Goal: Download file/media

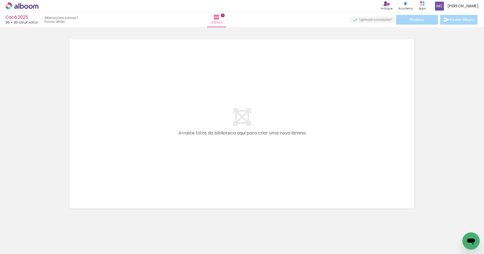
scroll to position [0, 411]
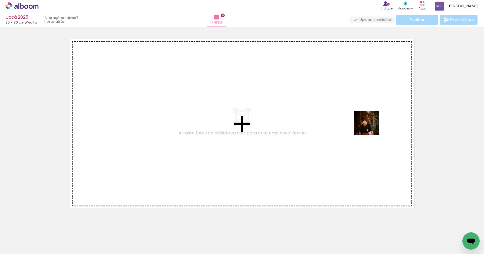
drag, startPoint x: 451, startPoint y: 222, endPoint x: 338, endPoint y: 102, distance: 165.6
click at [337, 102] on quentale-workspace at bounding box center [242, 127] width 484 height 254
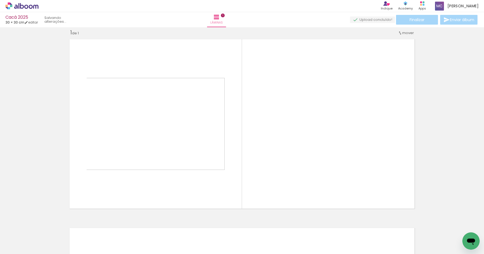
scroll to position [7, 0]
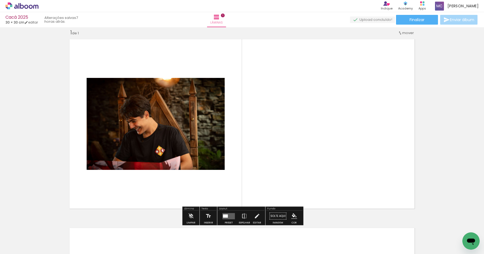
click at [225, 215] on div at bounding box center [225, 215] width 5 height 3
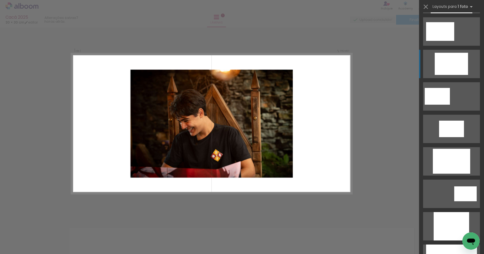
scroll to position [173, 0]
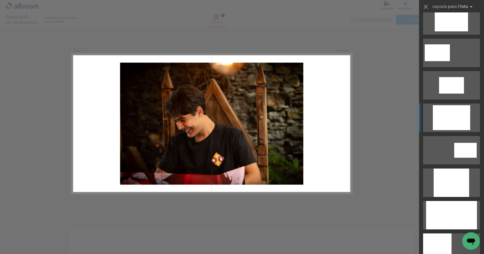
click at [463, 116] on div at bounding box center [451, 117] width 37 height 25
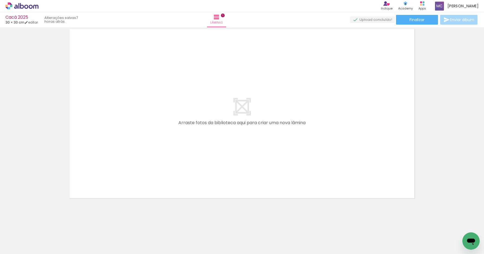
scroll to position [0, 0]
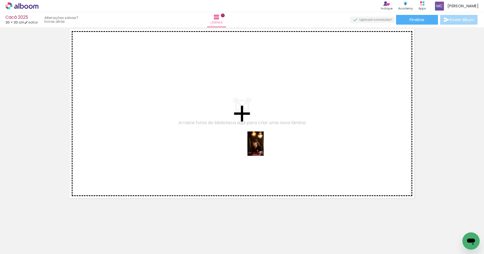
drag, startPoint x: 266, startPoint y: 234, endPoint x: 264, endPoint y: 148, distance: 85.6
click at [264, 148] on quentale-workspace at bounding box center [242, 127] width 484 height 254
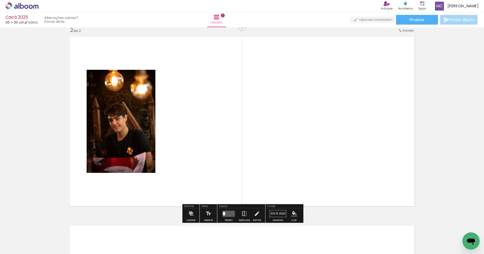
scroll to position [196, 0]
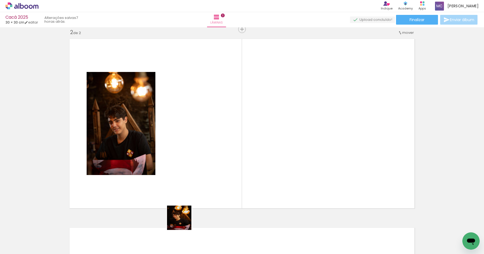
drag, startPoint x: 177, startPoint y: 242, endPoint x: 199, endPoint y: 148, distance: 97.0
click at [199, 148] on quentale-workspace at bounding box center [242, 127] width 484 height 254
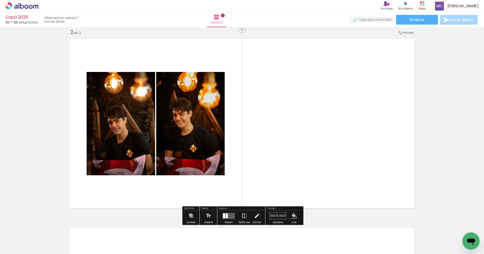
click at [226, 216] on div at bounding box center [227, 215] width 2 height 5
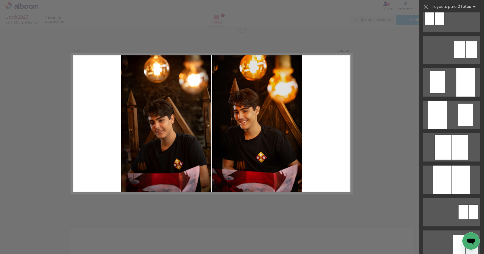
scroll to position [214, 0]
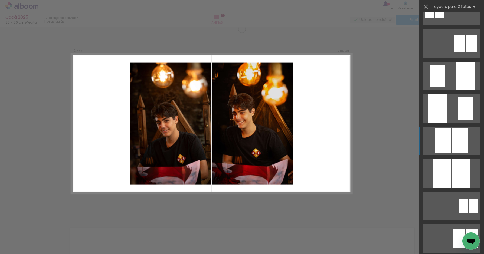
click at [458, 143] on div at bounding box center [459, 141] width 17 height 25
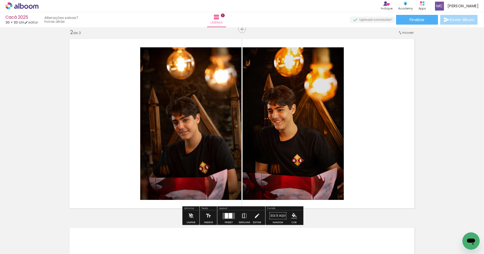
click at [243, 216] on iron-icon at bounding box center [244, 216] width 6 height 11
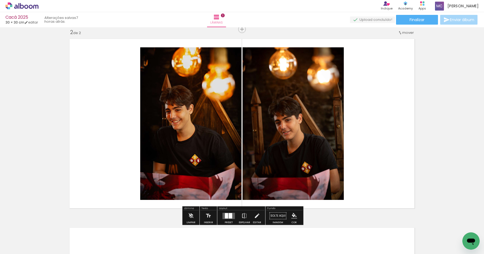
click at [283, 85] on quentale-photo at bounding box center [293, 123] width 101 height 153
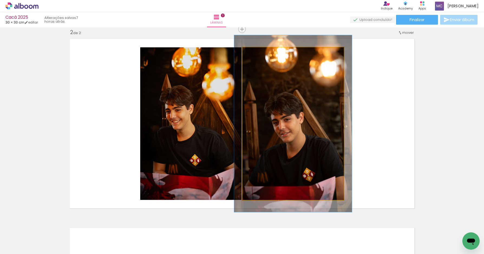
drag, startPoint x: 256, startPoint y: 54, endPoint x: 260, endPoint y: 53, distance: 3.3
type paper-slider "117"
click at [260, 53] on div at bounding box center [258, 53] width 5 height 5
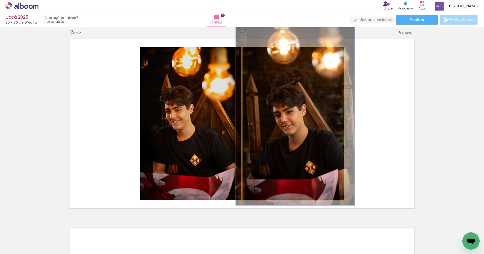
drag, startPoint x: 286, startPoint y: 86, endPoint x: 288, endPoint y: 78, distance: 7.9
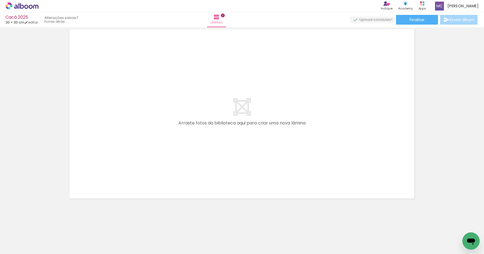
scroll to position [395, 0]
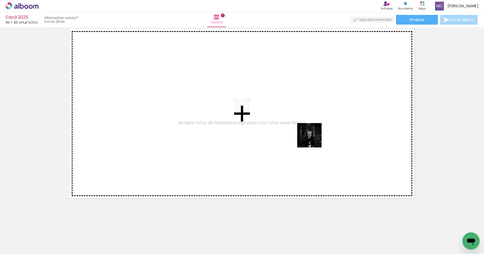
drag, startPoint x: 359, startPoint y: 232, endPoint x: 314, endPoint y: 140, distance: 102.7
click at [313, 140] on quentale-workspace at bounding box center [242, 127] width 484 height 254
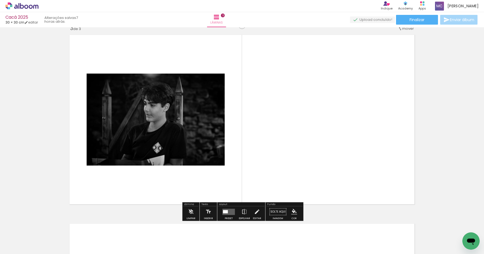
scroll to position [385, 0]
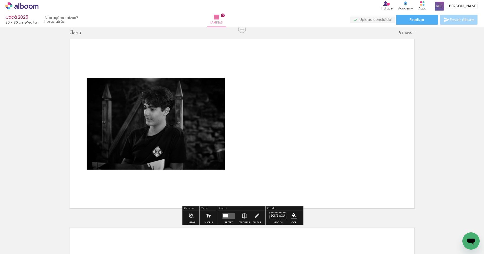
click at [348, 146] on quentale-workspace at bounding box center [242, 127] width 484 height 254
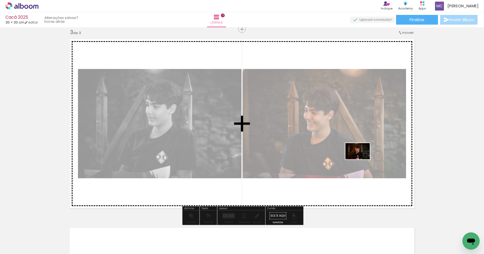
drag, startPoint x: 395, startPoint y: 237, endPoint x: 363, endPoint y: 160, distance: 83.8
click at [362, 160] on quentale-workspace at bounding box center [242, 127] width 484 height 254
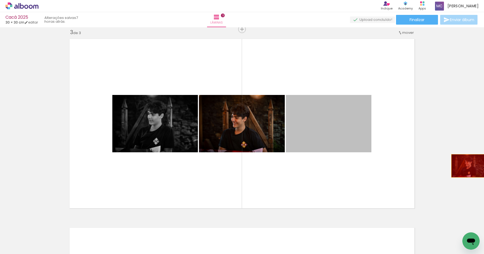
drag, startPoint x: 329, startPoint y: 137, endPoint x: 468, endPoint y: 165, distance: 141.4
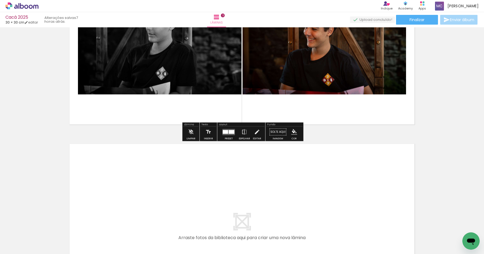
scroll to position [533, 0]
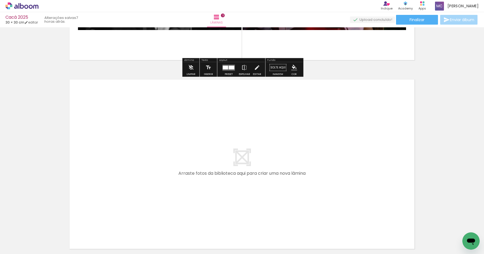
drag, startPoint x: 326, startPoint y: 233, endPoint x: 294, endPoint y: 161, distance: 79.0
click at [294, 161] on quentale-workspace at bounding box center [242, 127] width 484 height 254
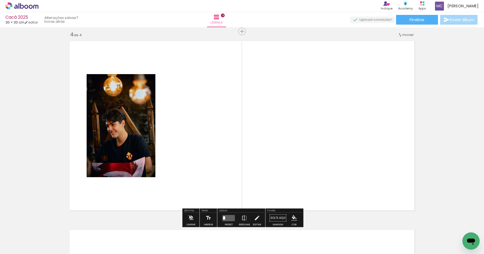
scroll to position [574, 0]
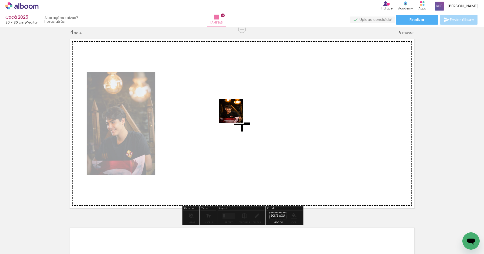
drag, startPoint x: 237, startPoint y: 234, endPoint x: 235, endPoint y: 114, distance: 119.9
click at [235, 114] on quentale-workspace at bounding box center [242, 127] width 484 height 254
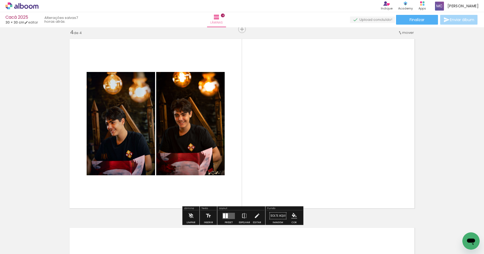
click at [227, 216] on quentale-layouter at bounding box center [229, 216] width 12 height 6
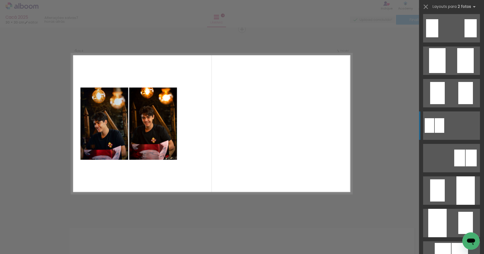
scroll to position [112, 0]
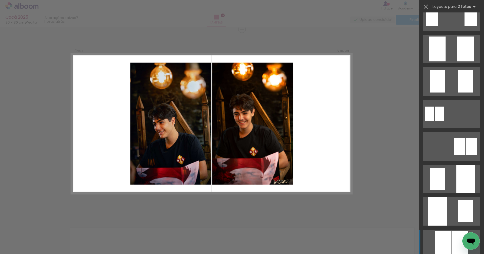
click at [440, 244] on div at bounding box center [443, 243] width 16 height 25
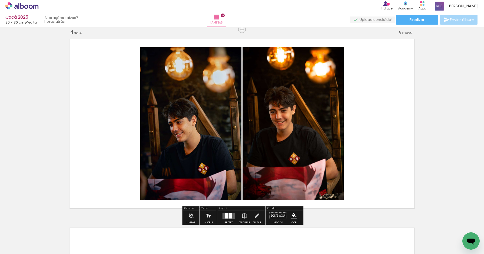
click at [14, 238] on input "Todas as fotos" at bounding box center [15, 237] width 21 height 5
click at [0, 0] on slot "Não utilizadas" at bounding box center [0, 0] width 0 height 0
type input "Não utilizadas"
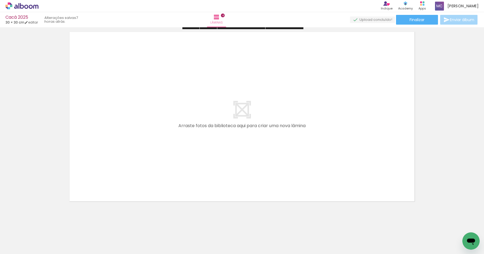
scroll to position [773, 0]
drag, startPoint x: 356, startPoint y: 237, endPoint x: 294, endPoint y: 129, distance: 124.3
click at [292, 129] on quentale-workspace at bounding box center [242, 127] width 484 height 254
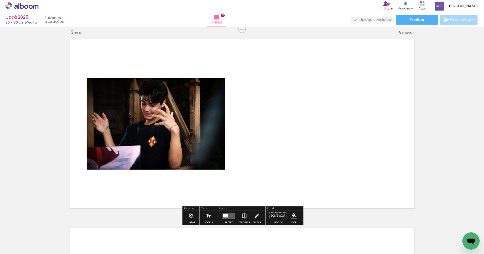
scroll to position [763, 0]
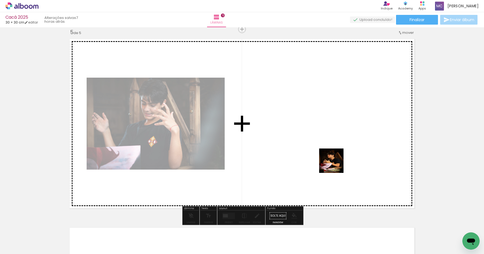
drag, startPoint x: 358, startPoint y: 238, endPoint x: 330, endPoint y: 136, distance: 106.4
click at [330, 136] on quentale-workspace at bounding box center [242, 127] width 484 height 254
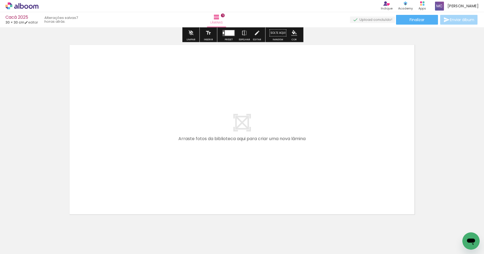
scroll to position [962, 0]
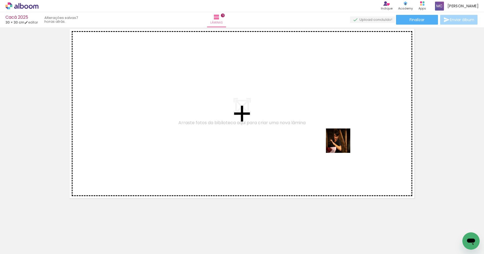
drag, startPoint x: 415, startPoint y: 239, endPoint x: 334, endPoint y: 137, distance: 130.4
click at [334, 137] on quentale-workspace at bounding box center [242, 127] width 484 height 254
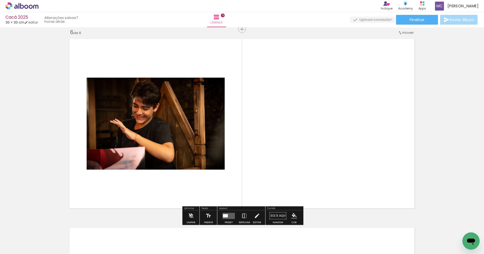
scroll to position [952, 0]
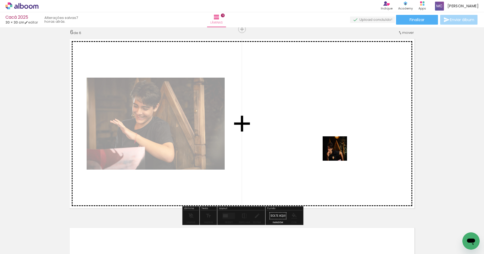
drag, startPoint x: 418, startPoint y: 237, endPoint x: 338, endPoint y: 153, distance: 116.8
click at [338, 153] on quentale-workspace at bounding box center [242, 127] width 484 height 254
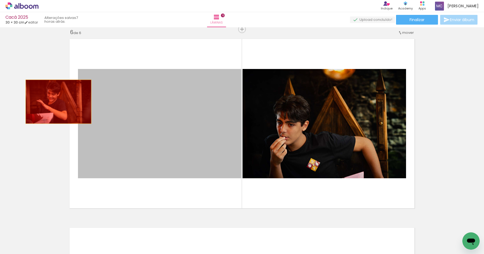
drag, startPoint x: 172, startPoint y: 129, endPoint x: 58, endPoint y: 100, distance: 117.5
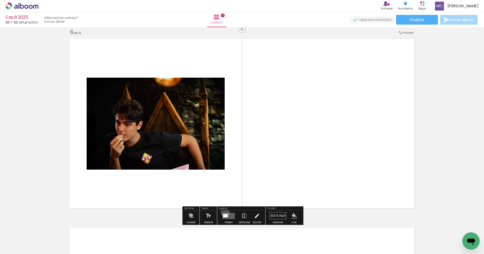
click at [224, 213] on quentale-layouter at bounding box center [229, 216] width 12 height 6
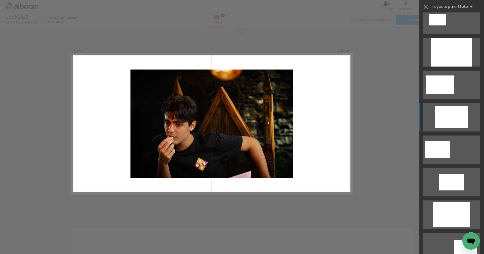
scroll to position [111, 0]
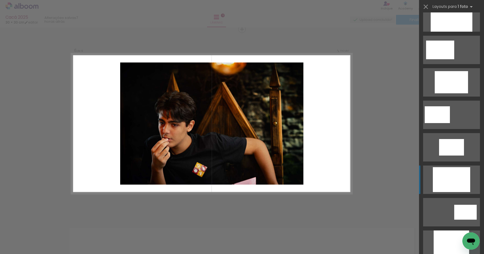
click at [451, 181] on div at bounding box center [451, 179] width 37 height 25
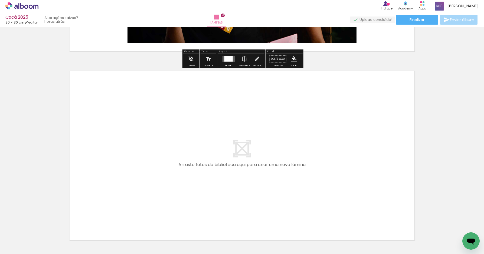
scroll to position [1151, 0]
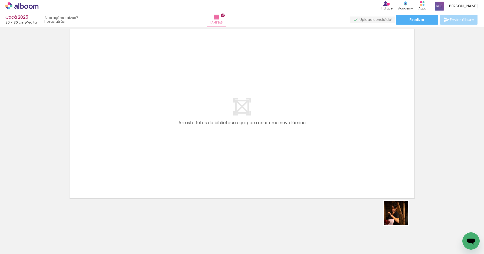
drag, startPoint x: 415, startPoint y: 237, endPoint x: 348, endPoint y: 150, distance: 110.9
click at [333, 136] on quentale-workspace at bounding box center [242, 127] width 484 height 254
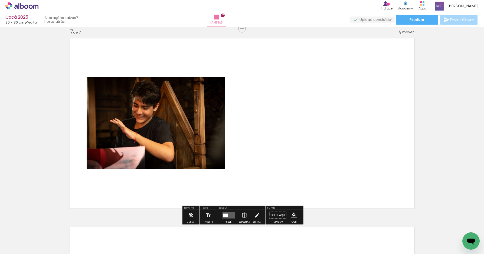
scroll to position [1141, 0]
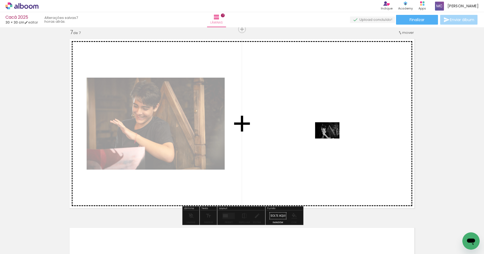
drag, startPoint x: 420, startPoint y: 234, endPoint x: 331, endPoint y: 139, distance: 130.2
click at [331, 139] on quentale-workspace at bounding box center [242, 127] width 484 height 254
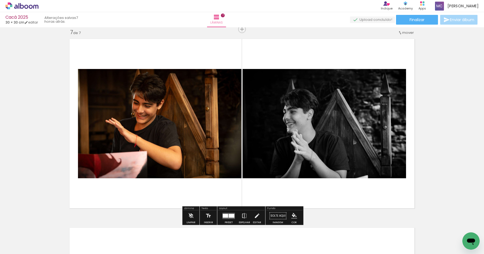
scroll to position [0, 47]
click at [242, 214] on iron-icon at bounding box center [244, 216] width 6 height 11
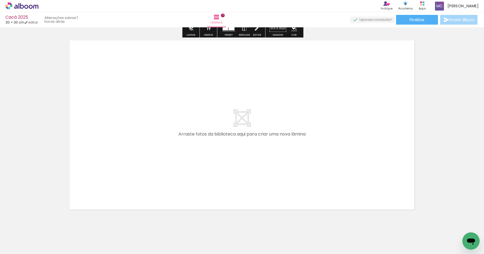
scroll to position [1340, 0]
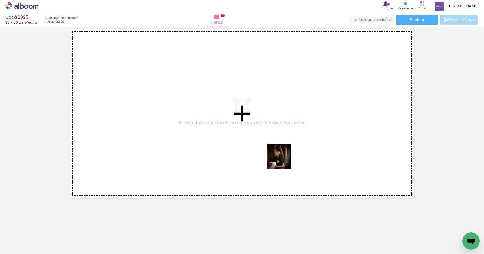
drag, startPoint x: 314, startPoint y: 234, endPoint x: 283, endPoint y: 156, distance: 83.6
click at [283, 156] on quentale-workspace at bounding box center [242, 127] width 484 height 254
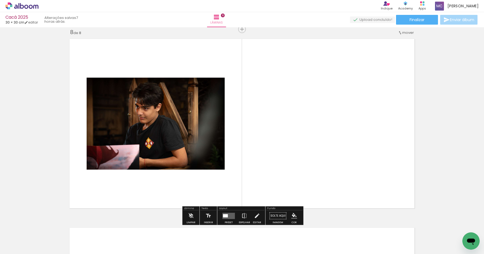
scroll to position [1330, 0]
drag, startPoint x: 191, startPoint y: 238, endPoint x: 301, endPoint y: 160, distance: 134.6
click at [302, 160] on quentale-workspace at bounding box center [242, 127] width 484 height 254
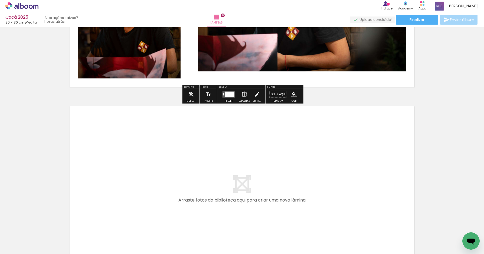
scroll to position [1529, 0]
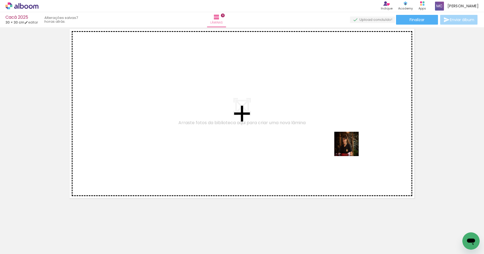
drag, startPoint x: 450, startPoint y: 235, endPoint x: 337, endPoint y: 145, distance: 144.1
click at [336, 146] on quentale-workspace at bounding box center [242, 127] width 484 height 254
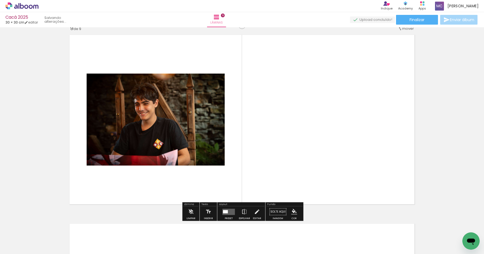
scroll to position [1519, 0]
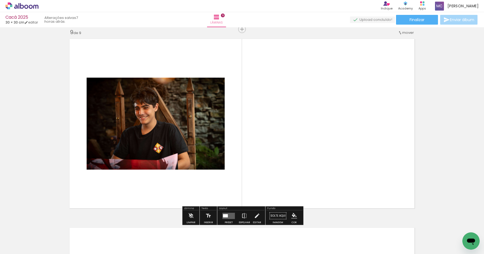
click at [224, 215] on div at bounding box center [225, 215] width 5 height 3
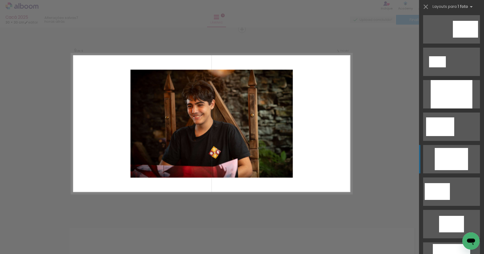
scroll to position [50, 0]
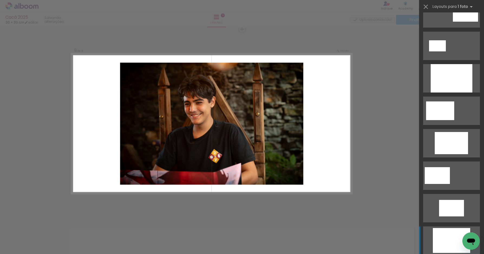
click at [448, 237] on div at bounding box center [451, 240] width 37 height 25
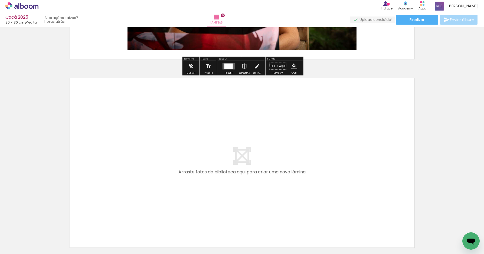
scroll to position [1717, 0]
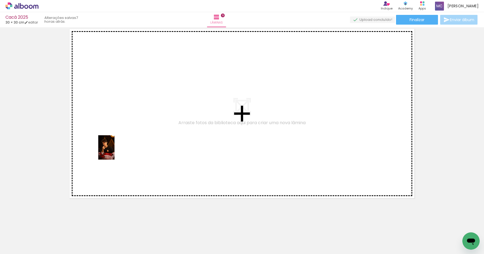
drag, startPoint x: 112, startPoint y: 235, endPoint x: 115, endPoint y: 152, distance: 83.2
click at [114, 152] on quentale-workspace at bounding box center [242, 127] width 484 height 254
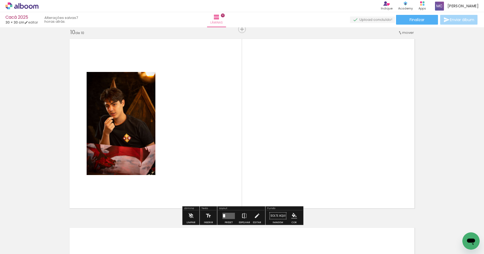
scroll to position [1707, 0]
drag, startPoint x: 266, startPoint y: 229, endPoint x: 253, endPoint y: 159, distance: 71.1
click at [252, 159] on quentale-workspace at bounding box center [242, 127] width 484 height 254
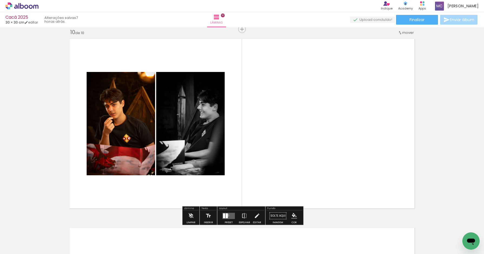
click at [227, 215] on quentale-layouter at bounding box center [229, 216] width 12 height 6
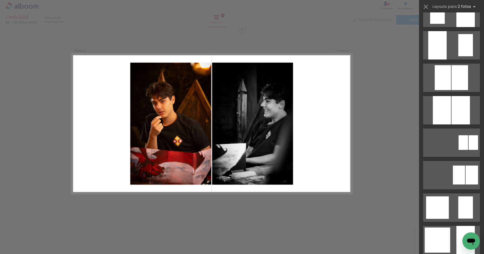
scroll to position [286, 0]
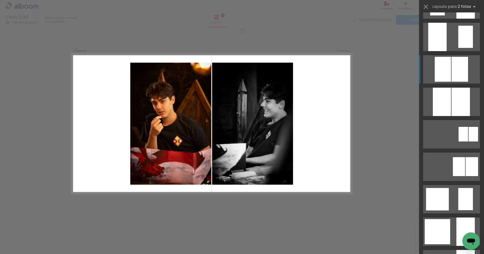
click at [450, 69] on div at bounding box center [443, 69] width 16 height 25
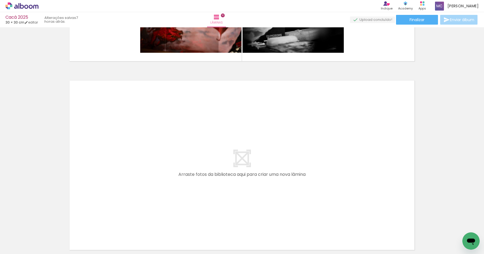
scroll to position [1855, 0]
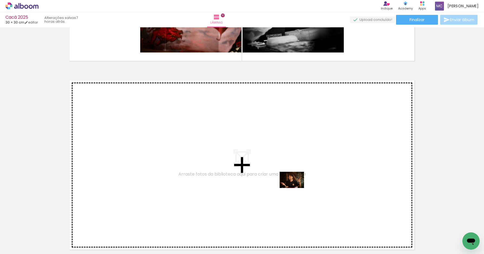
click at [296, 188] on quentale-workspace at bounding box center [242, 127] width 484 height 254
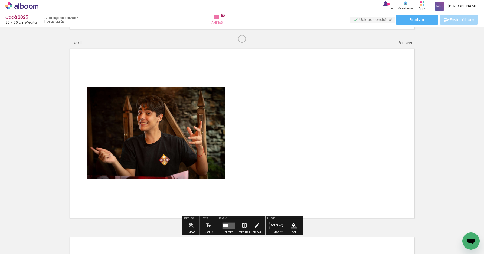
scroll to position [1896, 0]
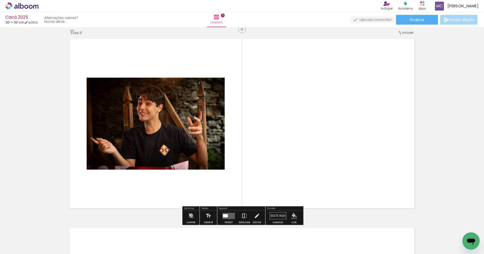
drag, startPoint x: 300, startPoint y: 236, endPoint x: 300, endPoint y: 181, distance: 55.2
click at [300, 181] on quentale-workspace at bounding box center [242, 127] width 484 height 254
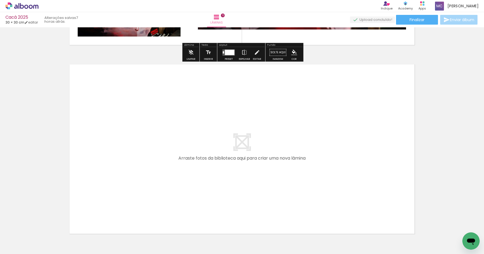
scroll to position [2080, 0]
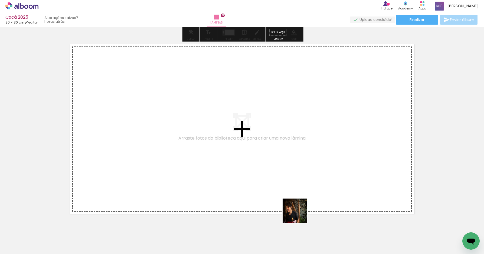
click at [296, 177] on quentale-workspace at bounding box center [242, 127] width 484 height 254
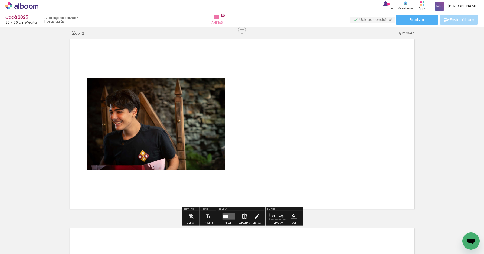
scroll to position [2085, 0]
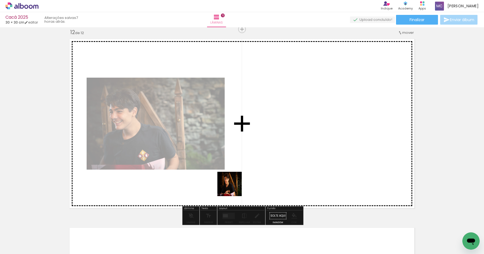
click at [295, 153] on quentale-workspace at bounding box center [242, 127] width 484 height 254
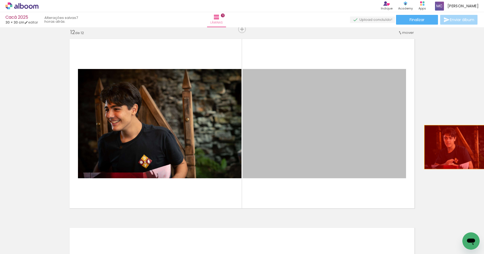
drag, startPoint x: 358, startPoint y: 146, endPoint x: 459, endPoint y: 147, distance: 101.2
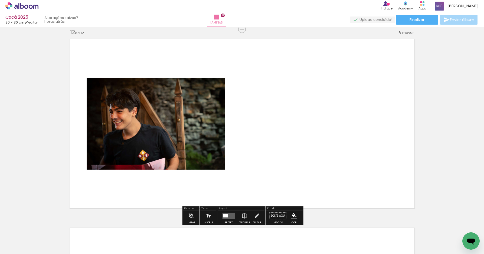
click at [225, 215] on div at bounding box center [225, 215] width 5 height 3
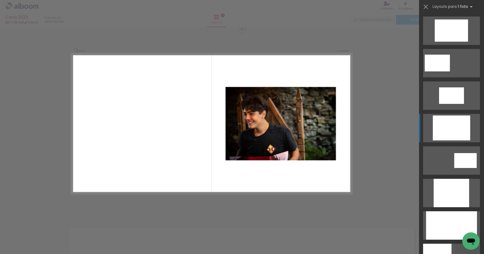
scroll to position [169, 0]
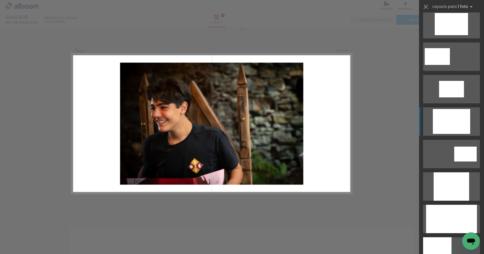
click at [454, 130] on div at bounding box center [451, 121] width 37 height 25
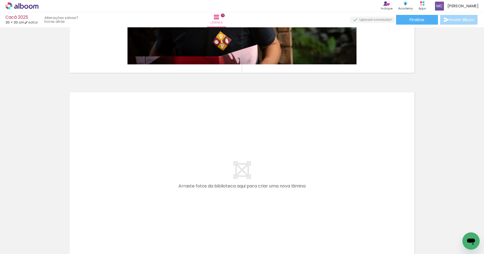
scroll to position [2284, 0]
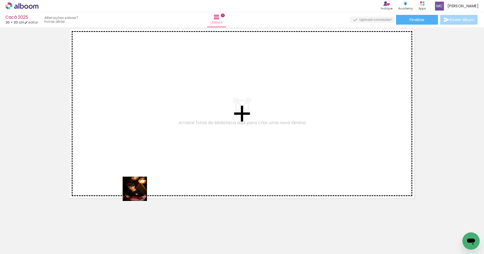
drag, startPoint x: 121, startPoint y: 231, endPoint x: 139, endPoint y: 192, distance: 43.5
click at [139, 192] on quentale-workspace at bounding box center [242, 127] width 484 height 254
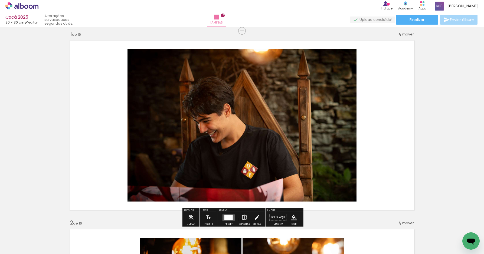
scroll to position [6, 0]
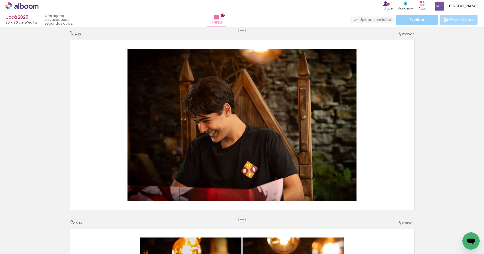
click at [417, 20] on span "Finalizar" at bounding box center [417, 20] width 15 height 4
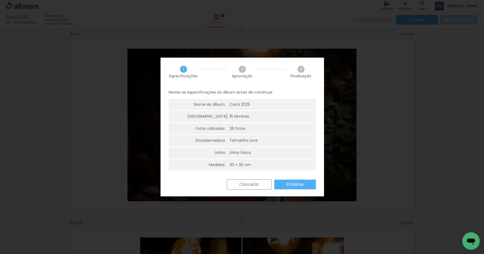
click at [0, 0] on slot "Próximo" at bounding box center [0, 0] width 0 height 0
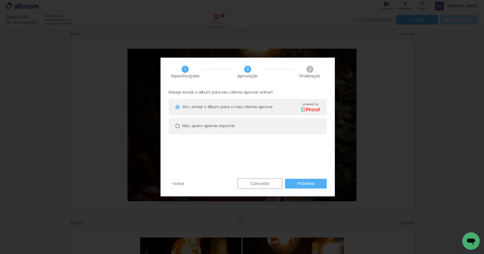
click at [207, 129] on div "Não, quero apenas exportar" at bounding box center [208, 126] width 53 height 6
type paper-radio-button "on"
click at [0, 0] on slot "Próximo" at bounding box center [0, 0] width 0 height 0
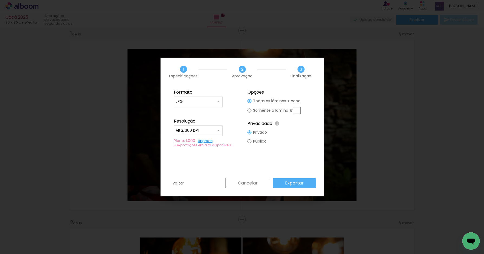
click at [218, 127] on paper-input-container "Alta, 300 DPI" at bounding box center [198, 131] width 49 height 11
click at [212, 139] on paper-item "Baixa" at bounding box center [198, 140] width 49 height 11
type input "Baixa"
click at [0, 0] on slot "Público" at bounding box center [0, 0] width 0 height 0
type paper-radio-button "on"
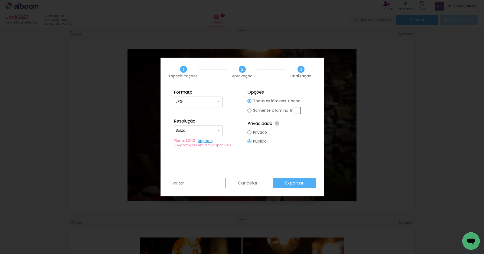
click at [0, 0] on slot "Exportar" at bounding box center [0, 0] width 0 height 0
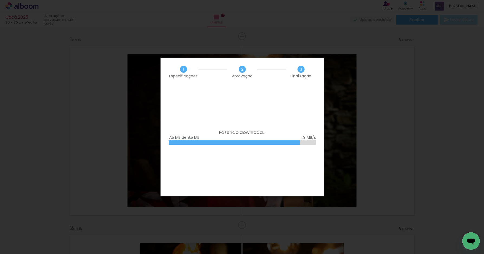
scroll to position [6, 0]
